Goal: Task Accomplishment & Management: Use online tool/utility

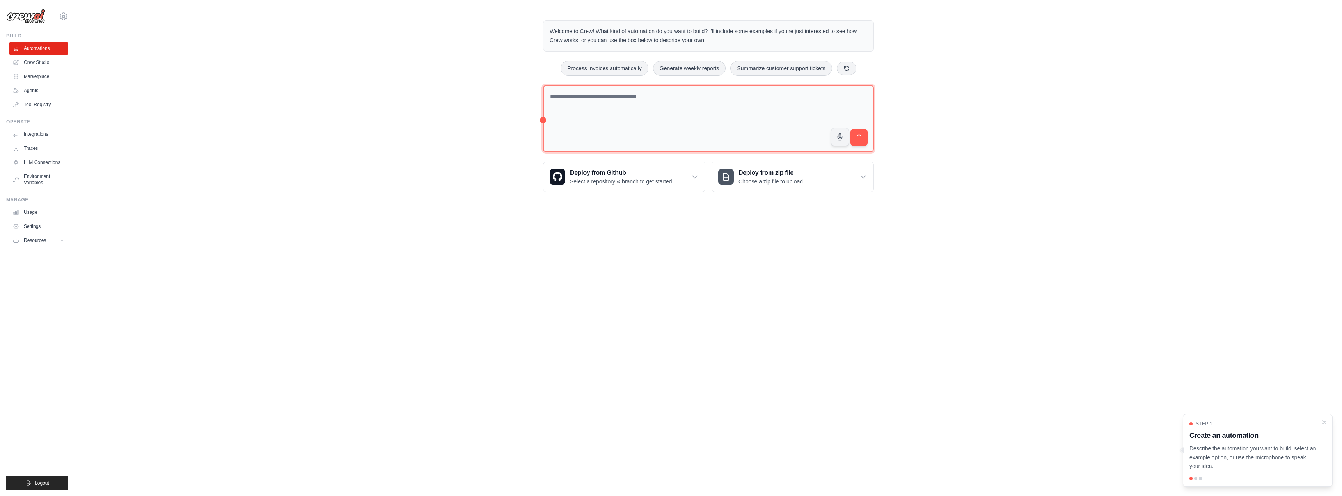
click at [554, 98] on textarea at bounding box center [708, 119] width 331 height 68
drag, startPoint x: 630, startPoint y: 30, endPoint x: 715, endPoint y: 23, distance: 84.9
click at [715, 23] on div "Welcome to Crew! What kind of automation do you want to build? I'll include som…" at bounding box center [708, 35] width 331 height 31
click at [718, 22] on div "Welcome to Crew! What kind of automation do you want to build? I'll include som…" at bounding box center [708, 35] width 331 height 31
drag, startPoint x: 659, startPoint y: 32, endPoint x: 760, endPoint y: 41, distance: 101.8
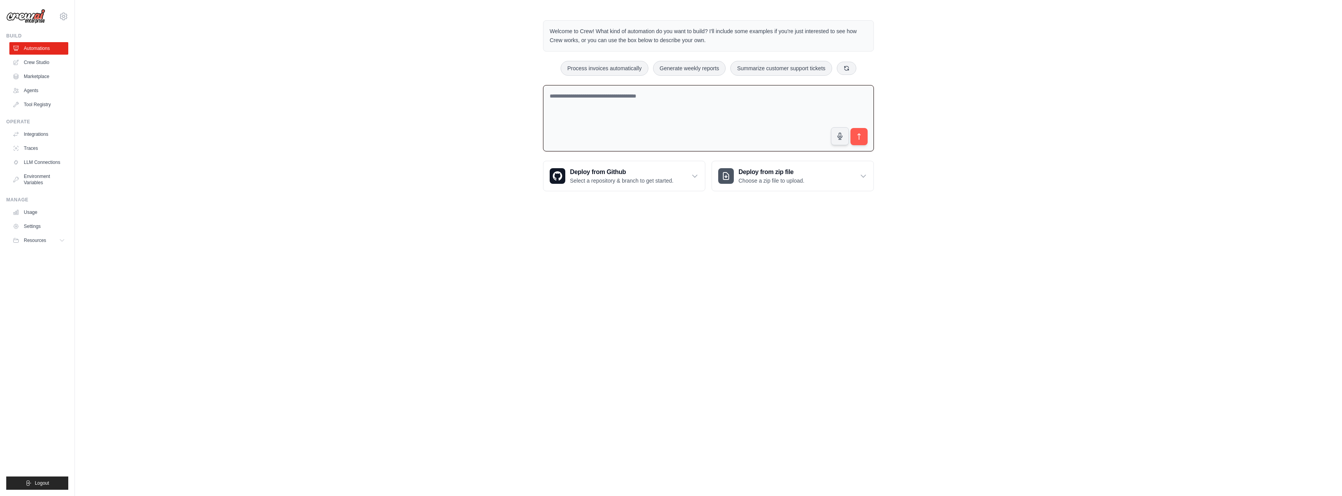
click at [760, 41] on p "Welcome to Crew! What kind of automation do you want to build? I'll include som…" at bounding box center [709, 36] width 318 height 18
drag, startPoint x: 775, startPoint y: 32, endPoint x: 757, endPoint y: 45, distance: 22.4
click at [757, 45] on div "Welcome to Crew! What kind of automation do you want to build? I'll include som…" at bounding box center [708, 35] width 331 height 31
click at [757, 44] on p "Welcome to Crew! What kind of automation do you want to build? I'll include som…" at bounding box center [709, 36] width 318 height 18
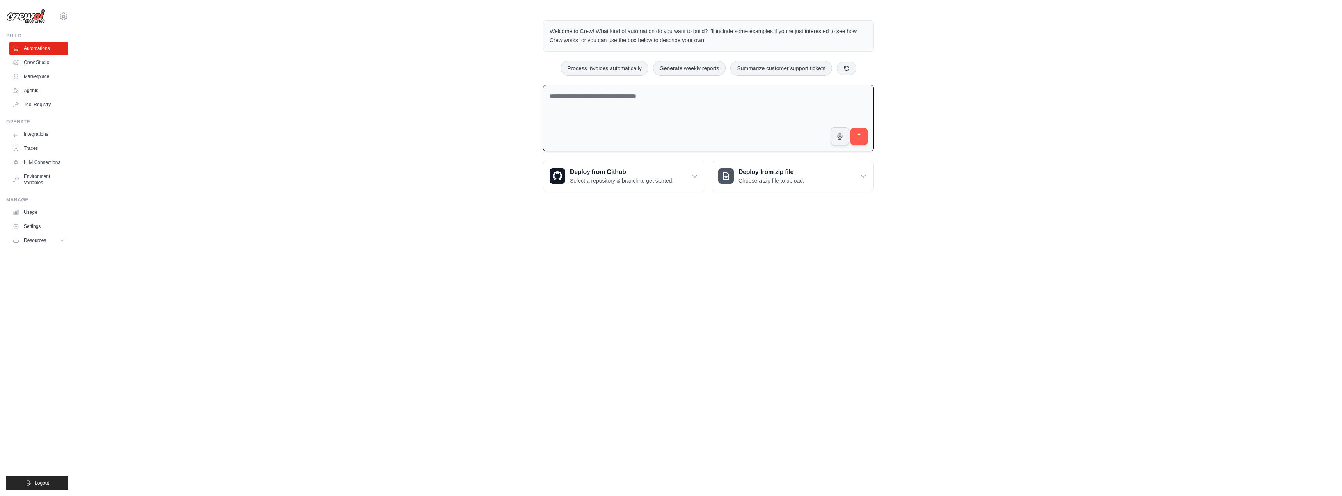
click at [652, 114] on textarea at bounding box center [708, 118] width 331 height 67
click at [650, 116] on textarea at bounding box center [708, 118] width 331 height 67
click at [648, 104] on textarea at bounding box center [708, 118] width 331 height 67
drag, startPoint x: 564, startPoint y: 29, endPoint x: 747, endPoint y: 41, distance: 183.0
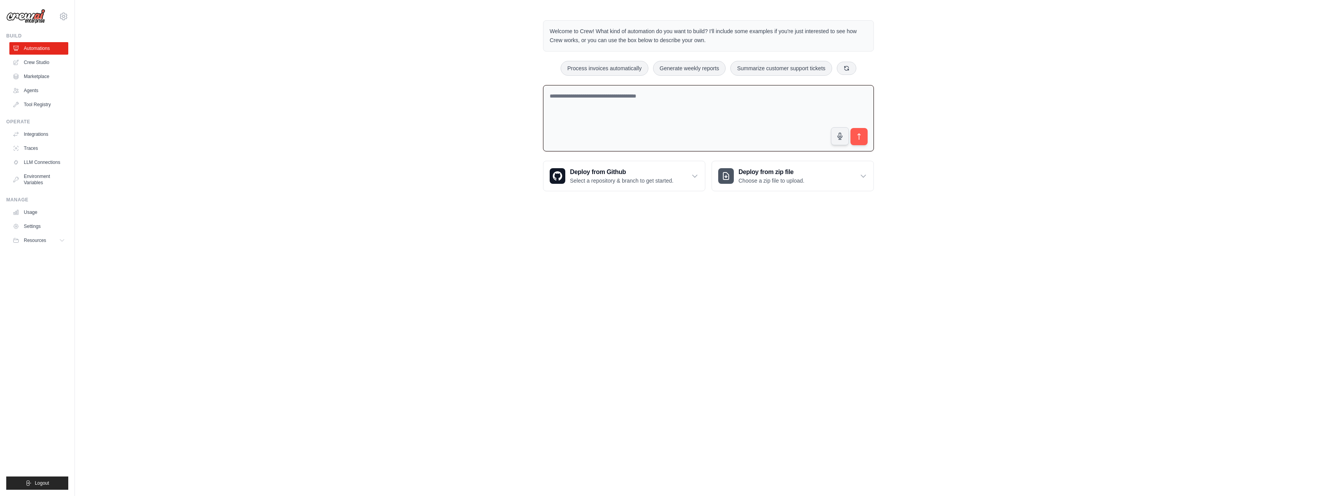
click at [747, 41] on p "Welcome to Crew! What kind of automation do you want to build? I'll include som…" at bounding box center [709, 36] width 318 height 18
click at [689, 120] on textarea at bounding box center [708, 118] width 331 height 67
click at [699, 176] on icon at bounding box center [695, 176] width 8 height 8
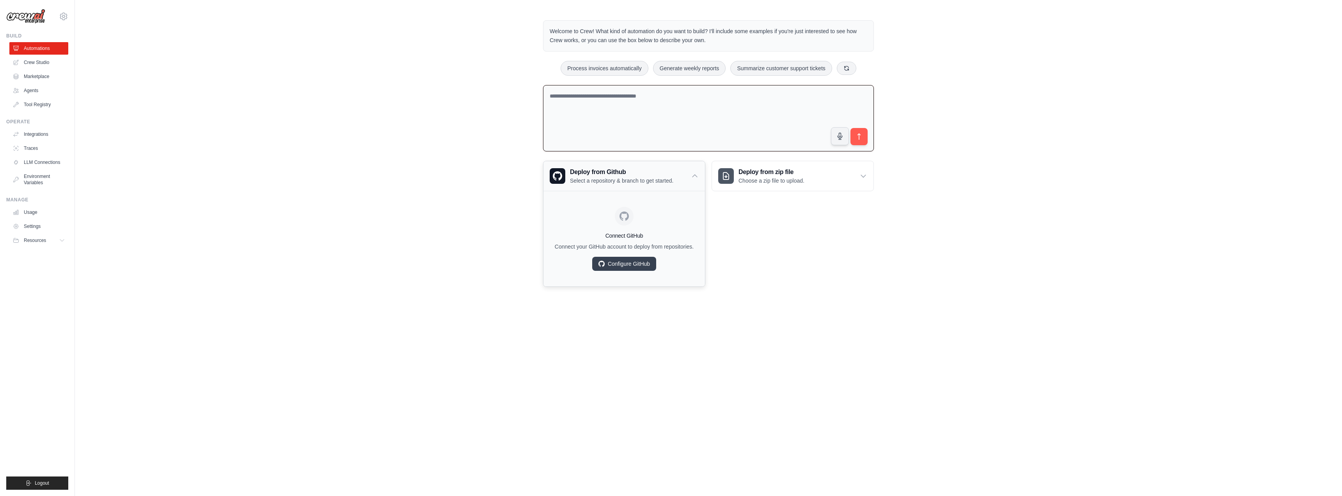
click at [699, 176] on icon at bounding box center [695, 176] width 8 height 8
click at [635, 109] on textarea at bounding box center [708, 118] width 331 height 67
click at [625, 119] on textarea at bounding box center [708, 118] width 331 height 67
click at [40, 17] on img at bounding box center [25, 16] width 39 height 15
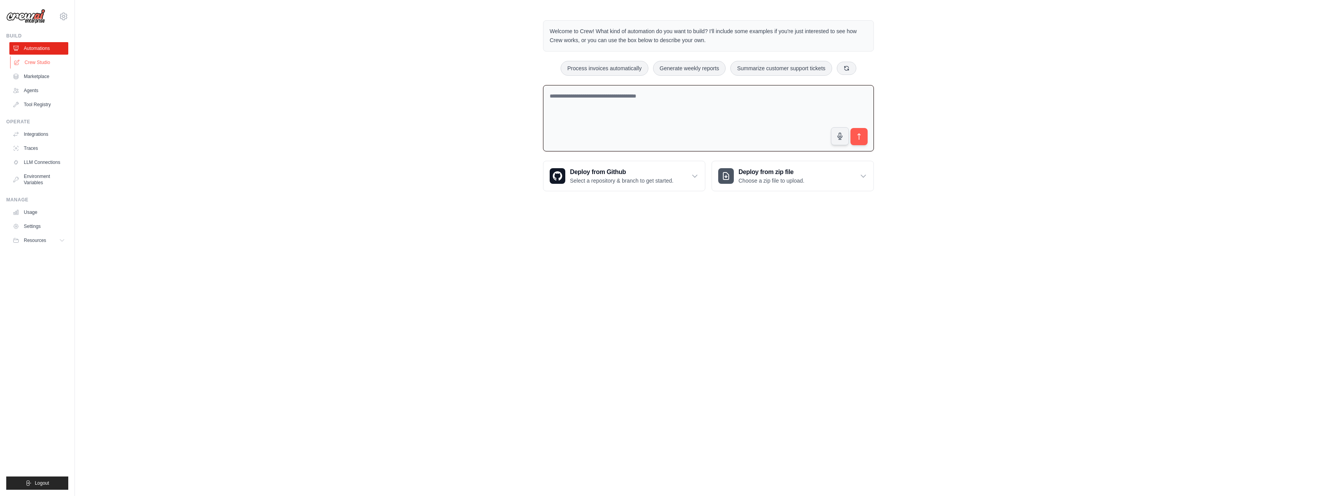
click at [34, 57] on link "Crew Studio" at bounding box center [39, 62] width 59 height 12
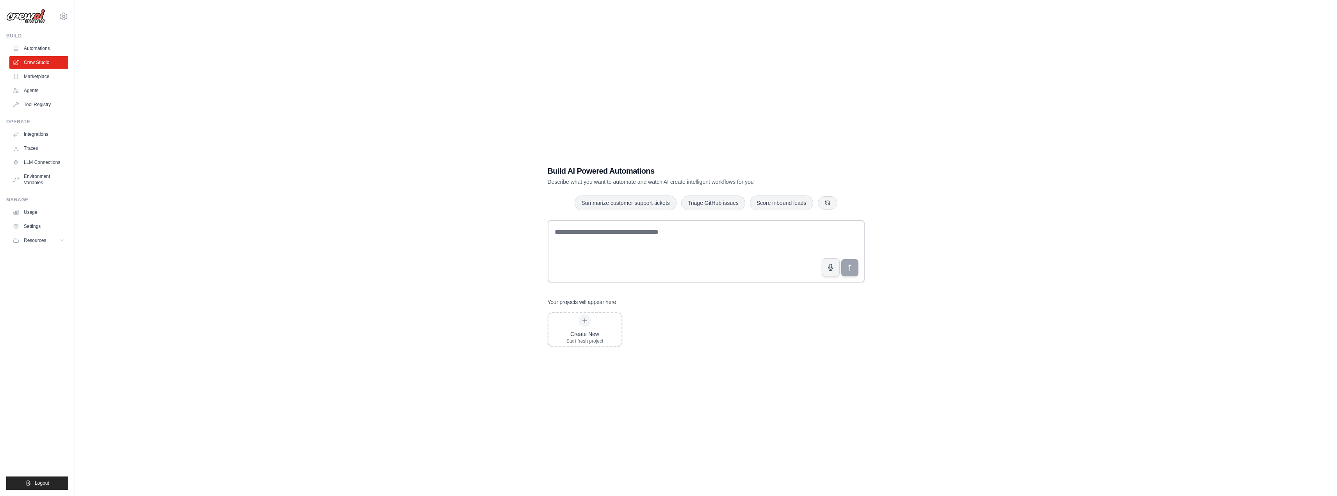
click at [130, 124] on div "Build AI Powered Automations Describe what you want to automate and watch AI cr…" at bounding box center [705, 256] width 1237 height 496
click at [261, 130] on div "Build AI Powered Automations Describe what you want to automate and watch AI cr…" at bounding box center [705, 256] width 1237 height 496
click at [31, 77] on link "Marketplace" at bounding box center [39, 76] width 59 height 12
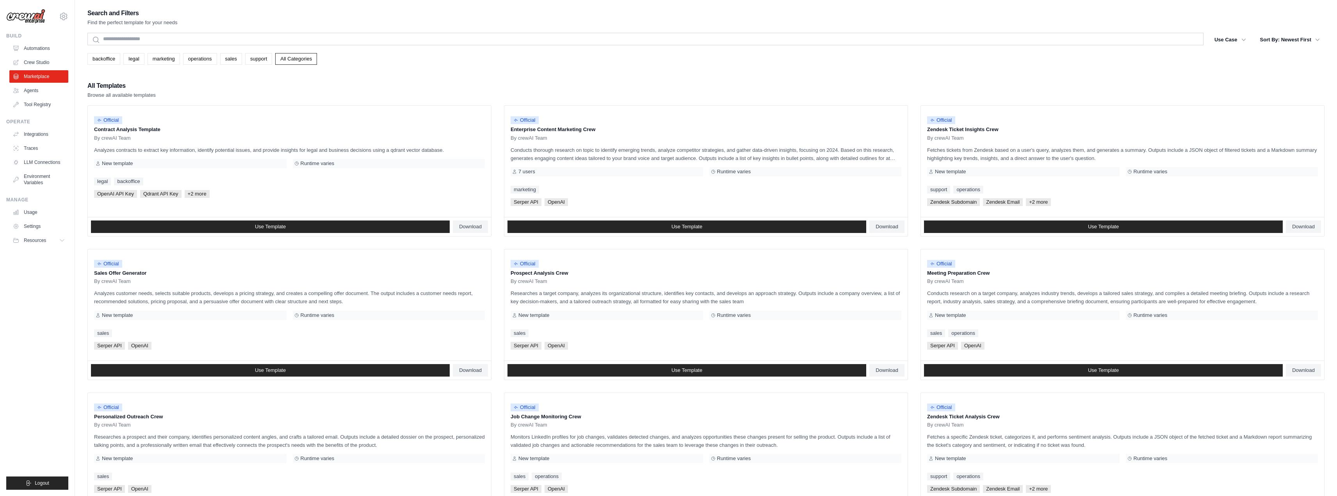
click at [491, 62] on div "backoffice legal marketing operations sales support All Categories" at bounding box center [705, 59] width 1237 height 12
click at [425, 80] on div "All Templates Browse all available templates" at bounding box center [705, 89] width 1237 height 19
